Goal: Obtain resource: Download file/media

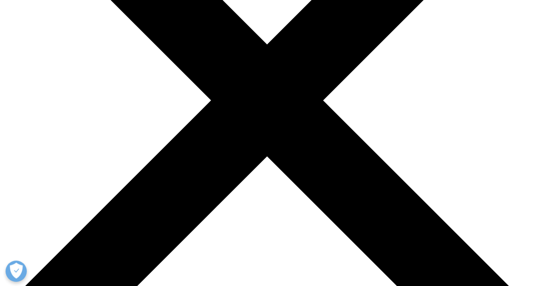
scroll to position [193, 0]
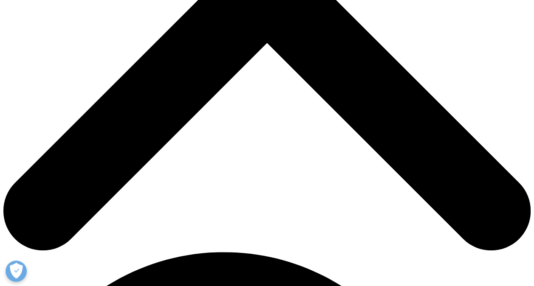
scroll to position [295, 0]
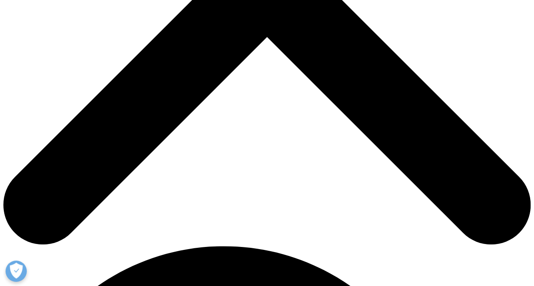
type input "[PERSON_NAME]"
type input "[EMAIL_ADDRESS][PERSON_NAME][DOMAIN_NAME]"
type input "Biomarin International Ltd"
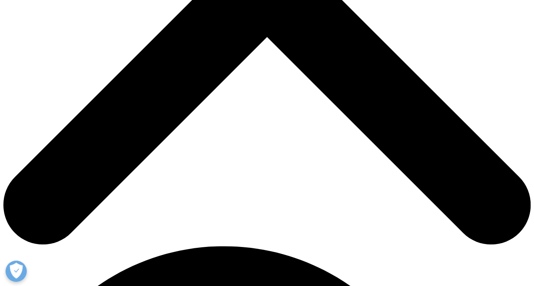
select select "Ireland"
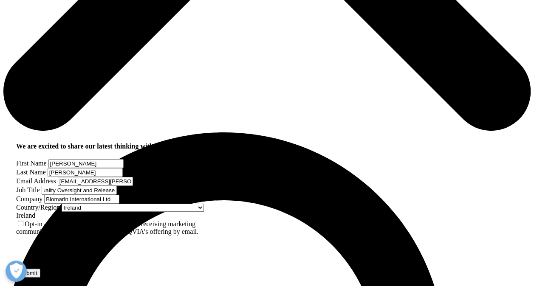
scroll to position [416, 0]
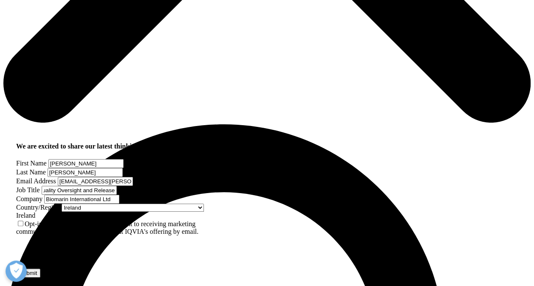
type input "Director of Product Quality Oversight and Release"
click at [35, 220] on label "Opt-in - by selecting this box, I consent to receiving marketing communications…" at bounding box center [107, 227] width 182 height 15
click at [23, 221] on input "Opt-in - by selecting this box, I consent to receiving marketing communications…" at bounding box center [21, 224] width 6 height 6
click at [40, 269] on input "Submit" at bounding box center [28, 273] width 24 height 9
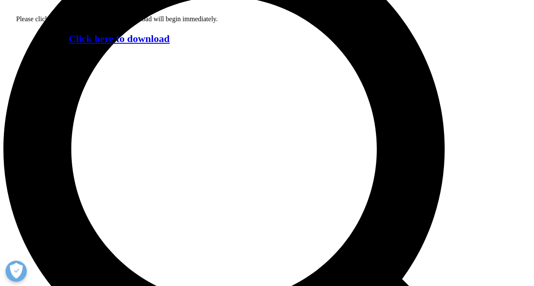
scroll to position [609, 0]
